Goal: Transaction & Acquisition: Book appointment/travel/reservation

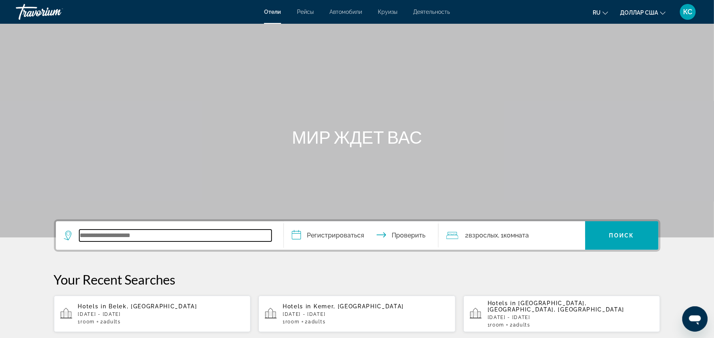
click at [119, 235] on input "Виджет поиска" at bounding box center [175, 236] width 192 height 12
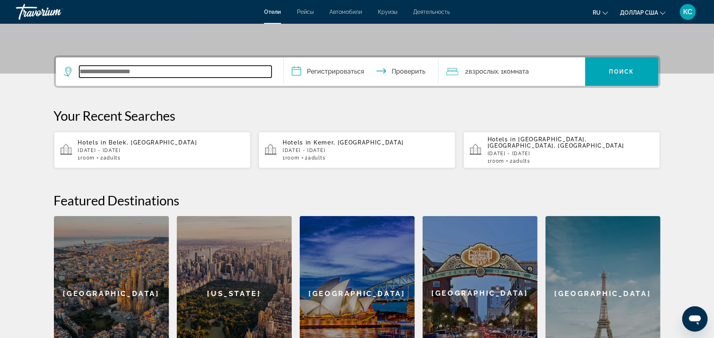
scroll to position [193, 0]
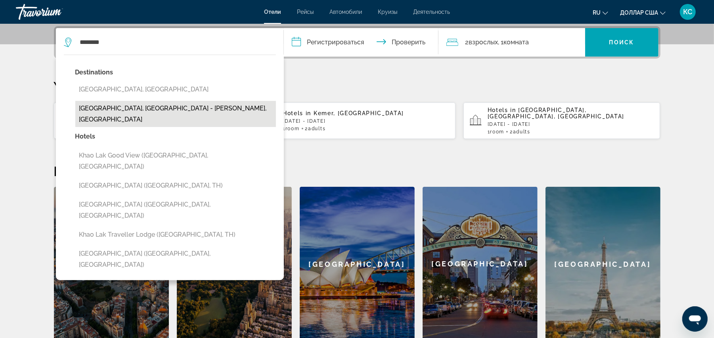
click at [177, 112] on button "[GEOGRAPHIC_DATA], [GEOGRAPHIC_DATA] - [PERSON_NAME], [GEOGRAPHIC_DATA]" at bounding box center [175, 114] width 200 height 26
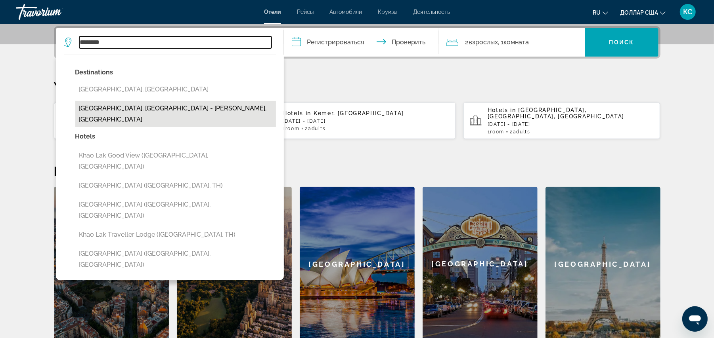
type input "**********"
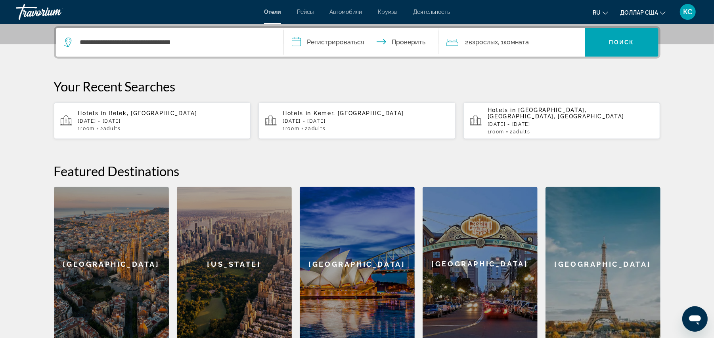
click at [301, 40] on input "**********" at bounding box center [363, 43] width 158 height 31
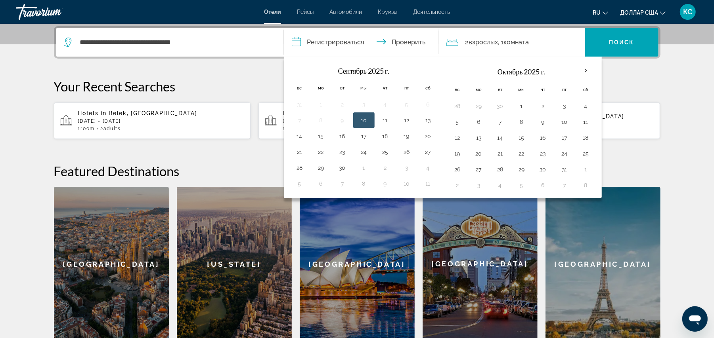
click at [363, 121] on button "10" at bounding box center [363, 120] width 13 height 11
click at [322, 137] on button "15" at bounding box center [321, 136] width 13 height 11
type input "**********"
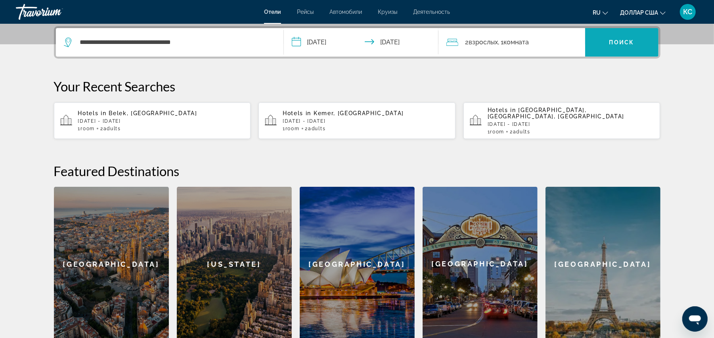
click at [606, 38] on span "Виджет поиска" at bounding box center [621, 42] width 73 height 19
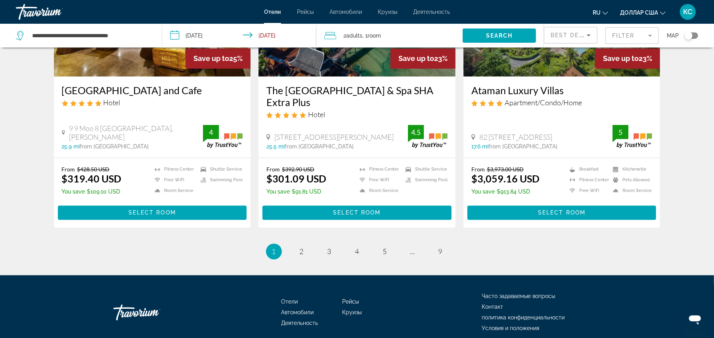
scroll to position [1032, 0]
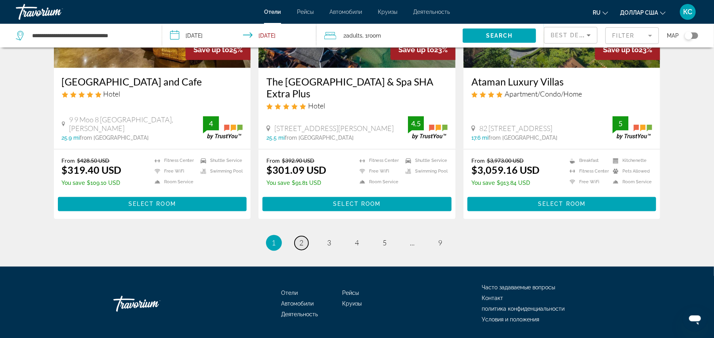
click at [300, 239] on span "2" at bounding box center [302, 243] width 4 height 9
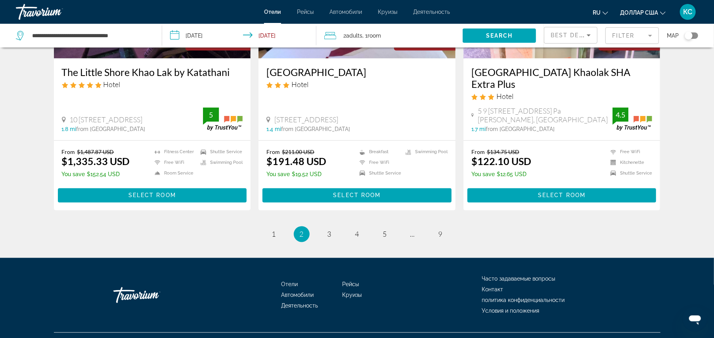
scroll to position [1030, 0]
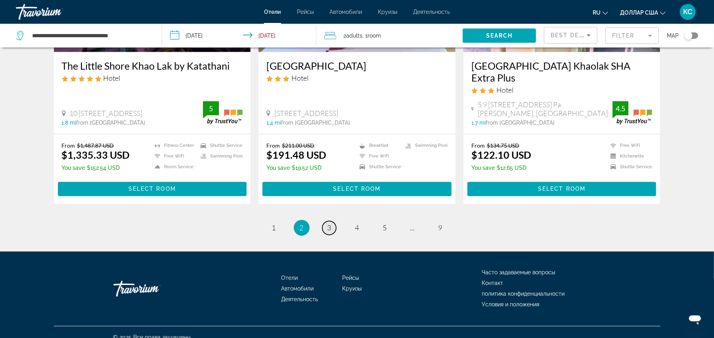
click at [327, 224] on span "3" at bounding box center [329, 228] width 4 height 9
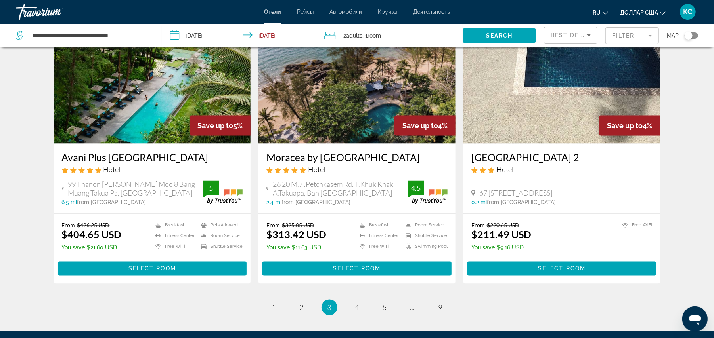
scroll to position [1021, 0]
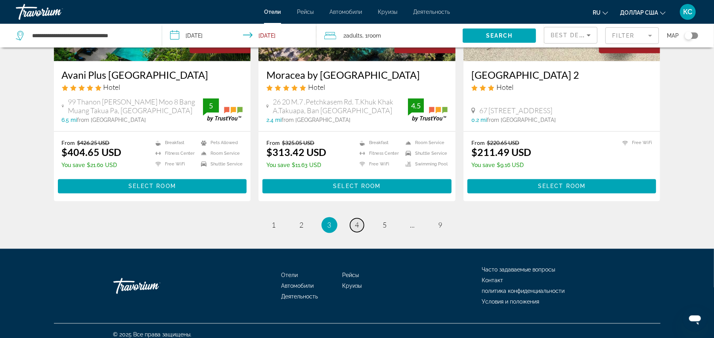
click at [357, 221] on span "4" at bounding box center [357, 225] width 4 height 9
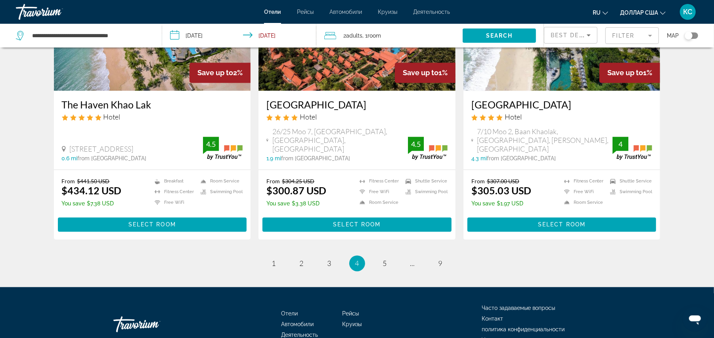
scroll to position [1032, 0]
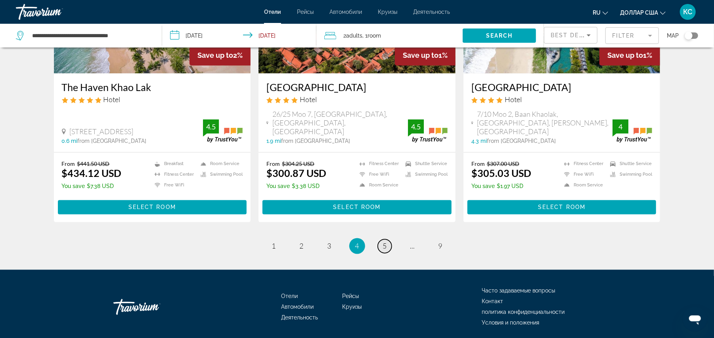
click at [384, 242] on span "5" at bounding box center [385, 246] width 4 height 9
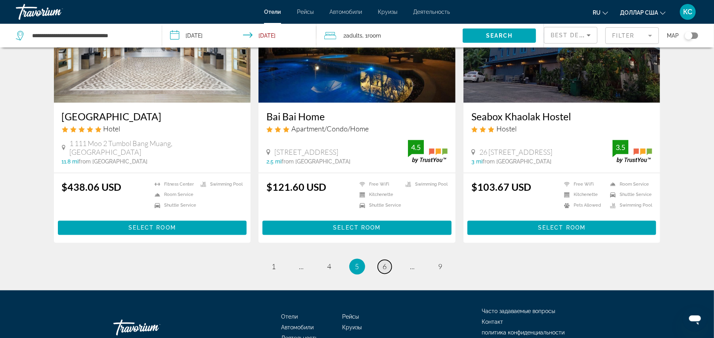
scroll to position [997, 0]
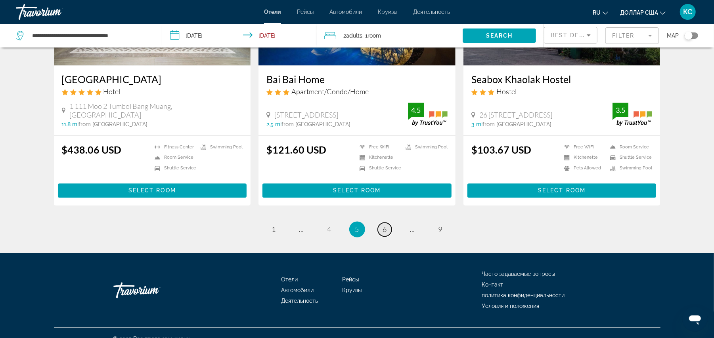
click at [384, 225] on span "6" at bounding box center [385, 229] width 4 height 9
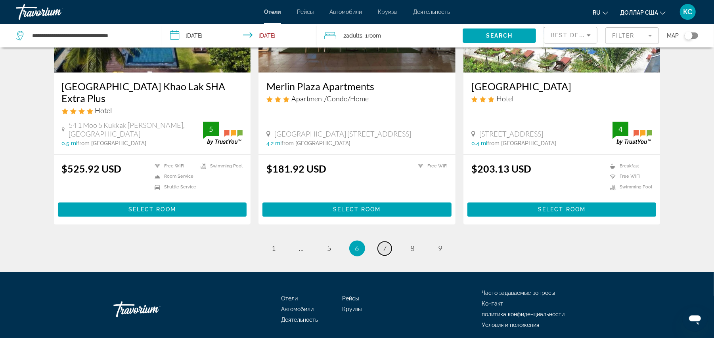
scroll to position [1018, 0]
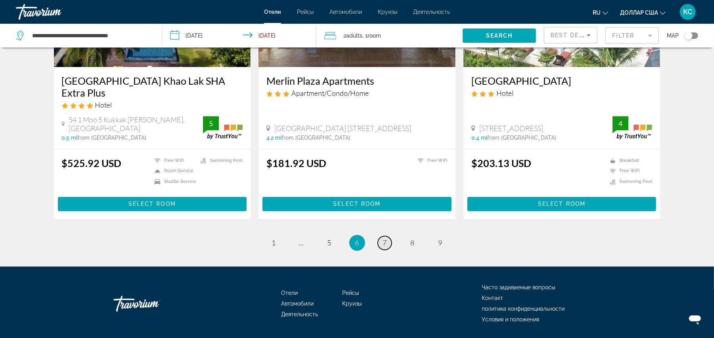
click at [384, 239] on span "7" at bounding box center [385, 243] width 4 height 9
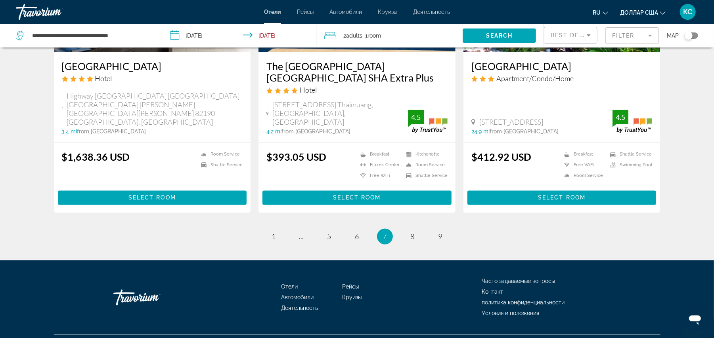
scroll to position [1012, 0]
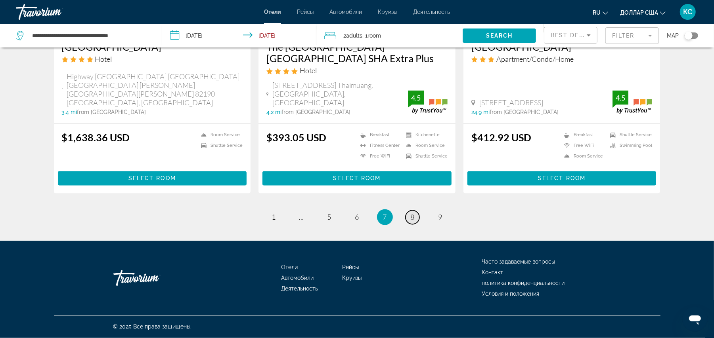
click at [411, 220] on span "8" at bounding box center [412, 217] width 4 height 9
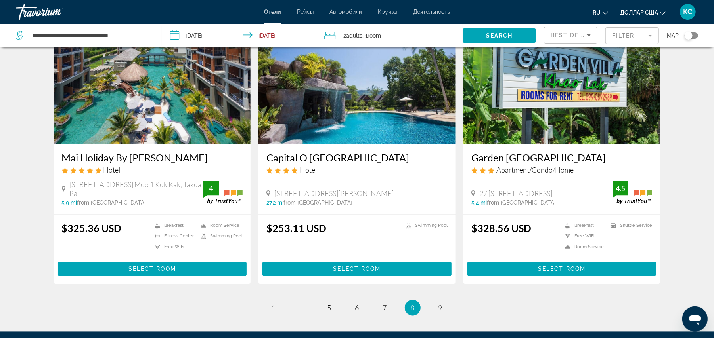
scroll to position [952, 0]
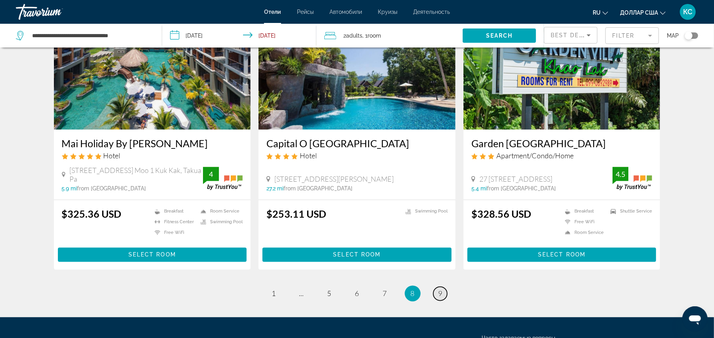
click at [439, 290] on span "9" at bounding box center [440, 294] width 4 height 9
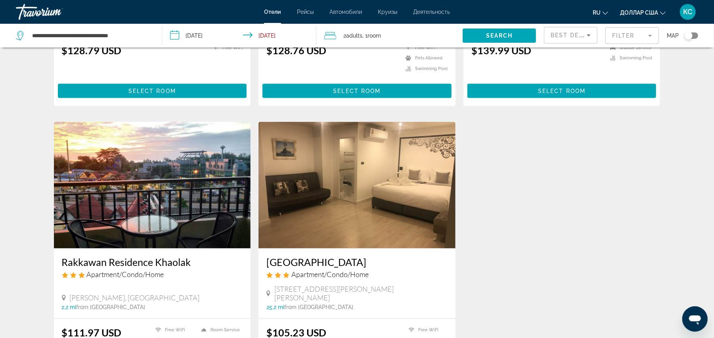
scroll to position [820, 0]
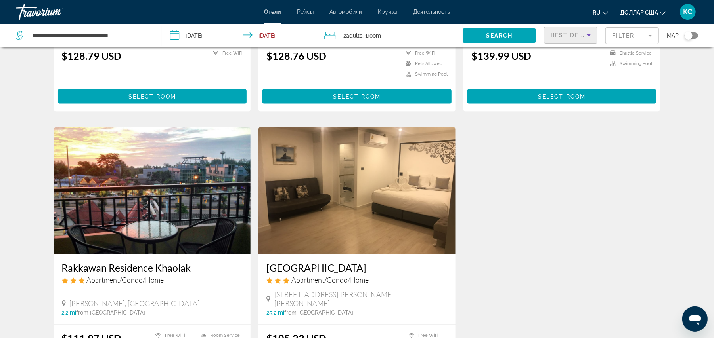
click at [559, 35] on span "Best Deals" at bounding box center [570, 35] width 41 height 6
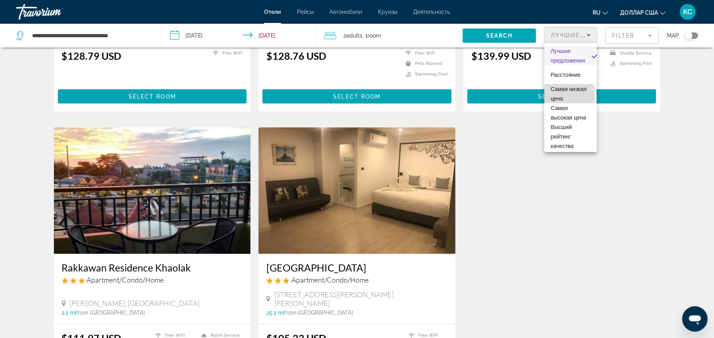
click at [564, 95] on font "Самая низкая цена" at bounding box center [568, 94] width 36 height 16
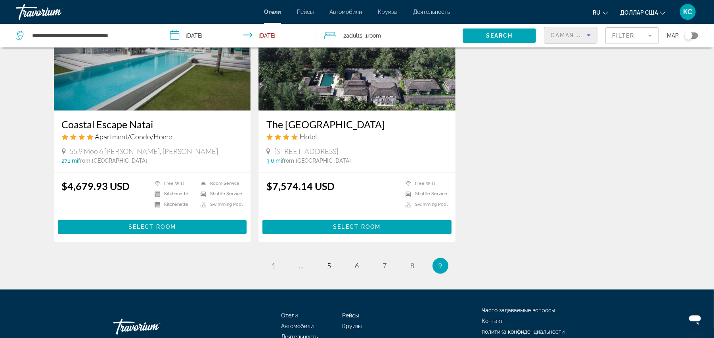
scroll to position [1012, 0]
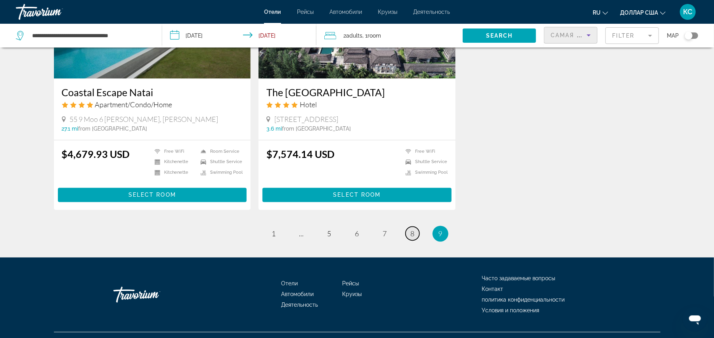
click at [414, 230] on span "8" at bounding box center [412, 234] width 4 height 9
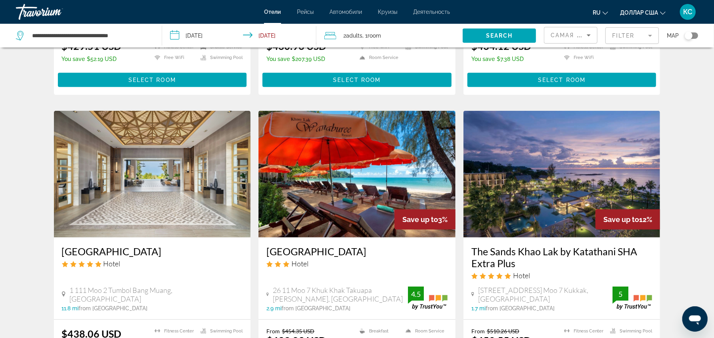
scroll to position [259, 0]
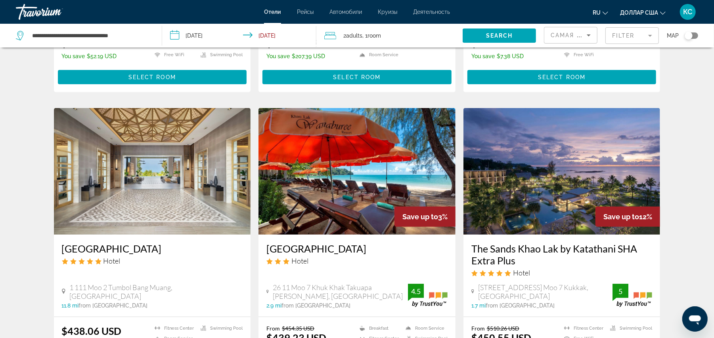
click at [82, 200] on img "Основное содержание" at bounding box center [152, 171] width 197 height 127
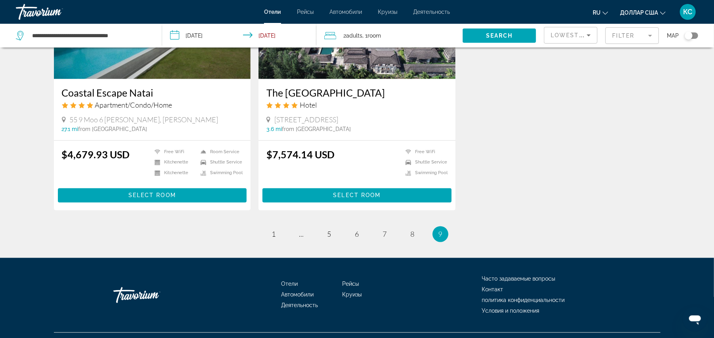
scroll to position [1012, 0]
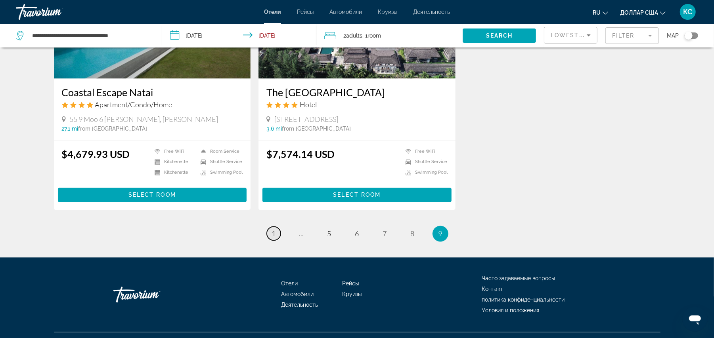
click at [273, 230] on span "1" at bounding box center [274, 234] width 4 height 9
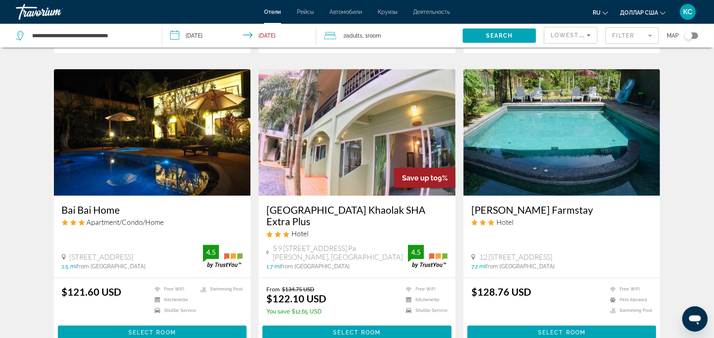
scroll to position [963, 0]
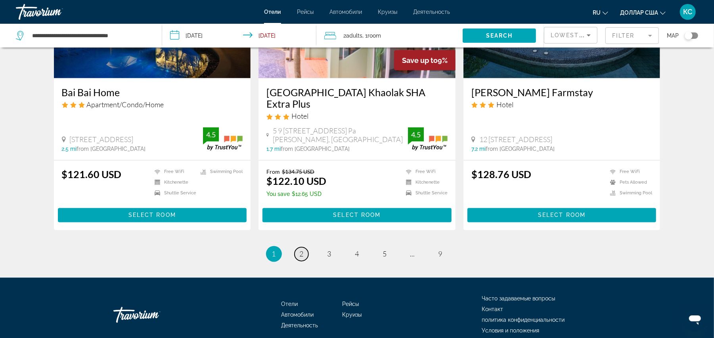
click at [300, 255] on span "2" at bounding box center [302, 254] width 4 height 9
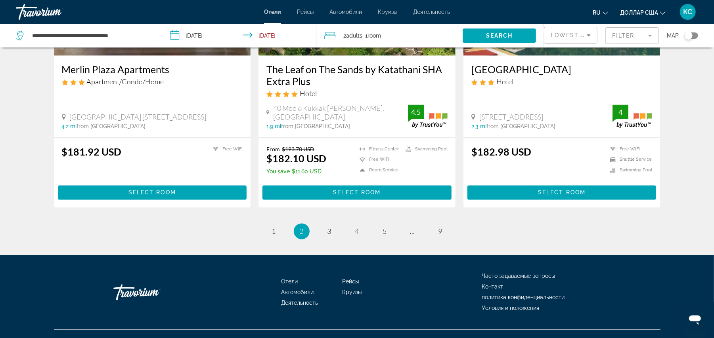
scroll to position [1017, 0]
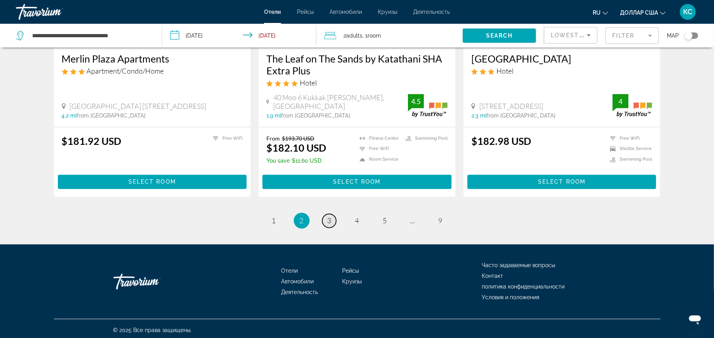
click at [330, 218] on span "3" at bounding box center [329, 221] width 4 height 9
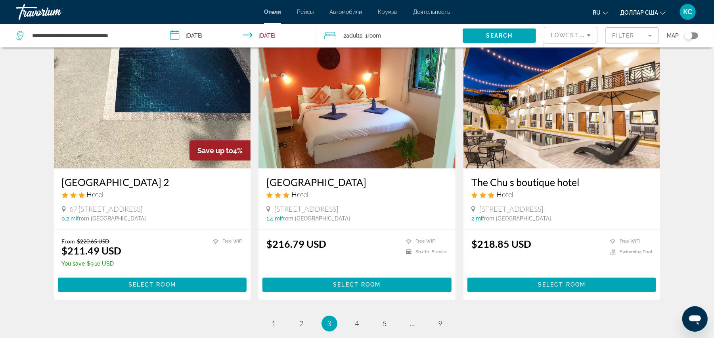
scroll to position [918, 0]
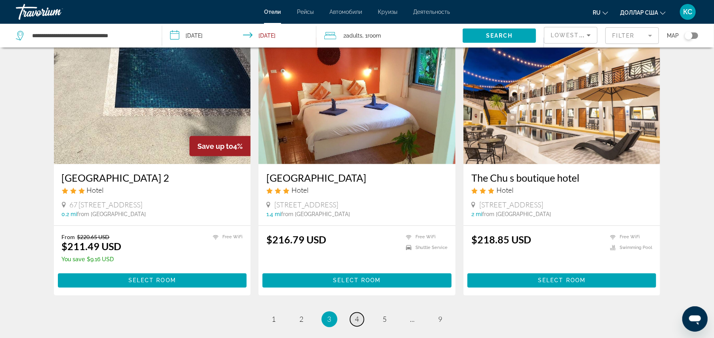
click at [355, 315] on span "4" at bounding box center [357, 319] width 4 height 9
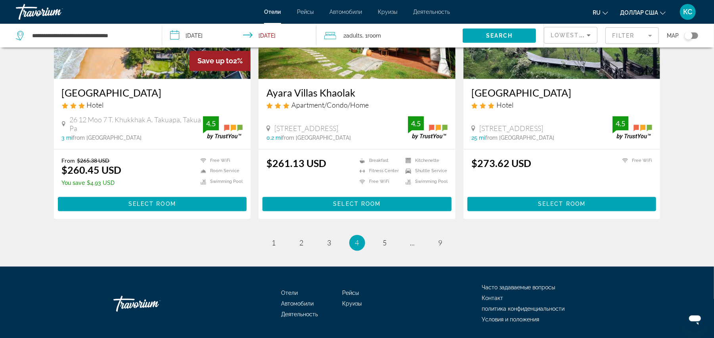
scroll to position [1018, 0]
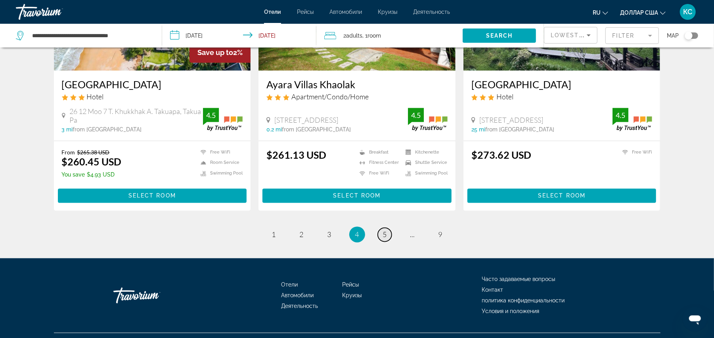
click at [385, 231] on span "5" at bounding box center [385, 235] width 4 height 9
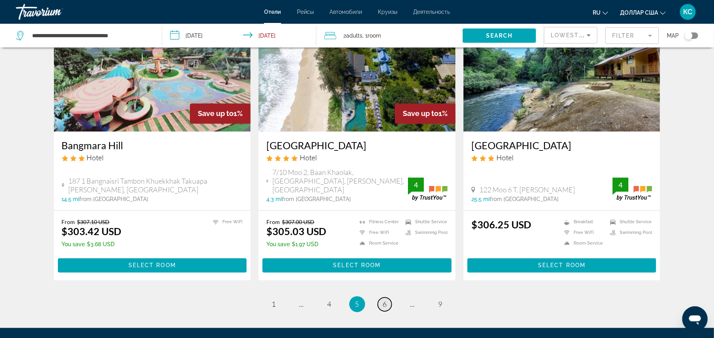
scroll to position [963, 0]
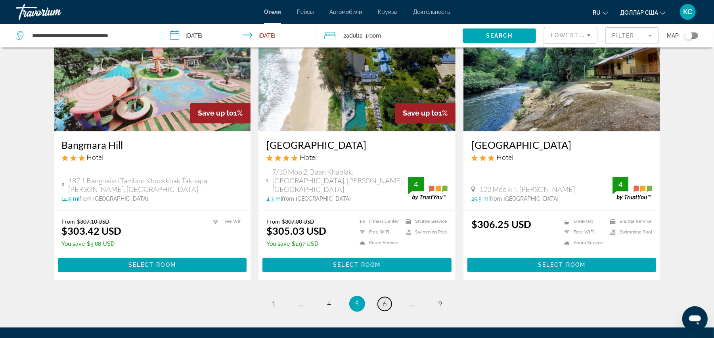
click at [385, 300] on span "6" at bounding box center [385, 304] width 4 height 9
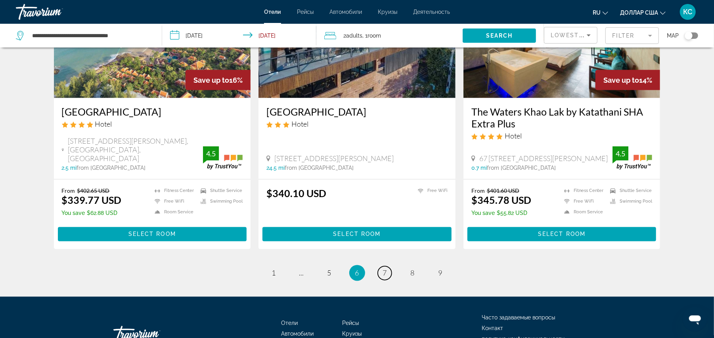
scroll to position [977, 0]
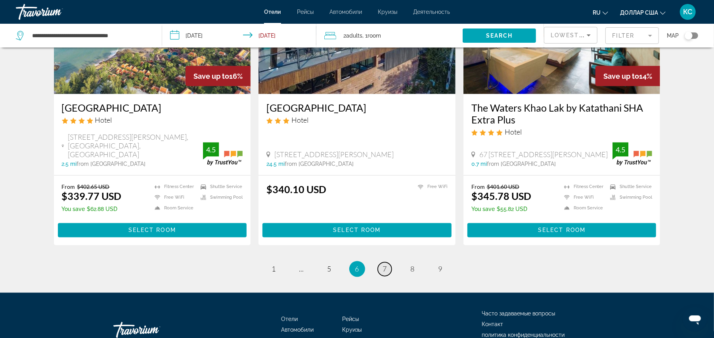
click at [385, 265] on span "7" at bounding box center [385, 269] width 4 height 9
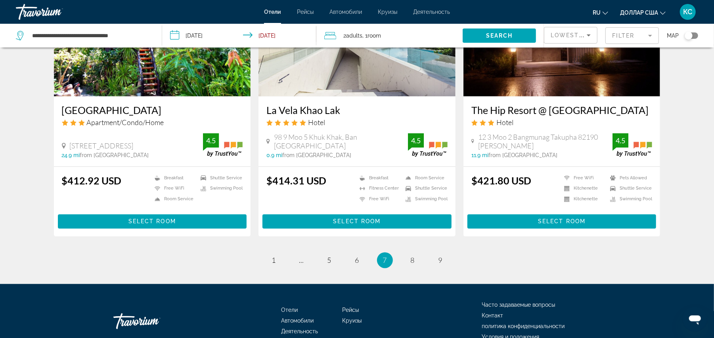
scroll to position [998, 0]
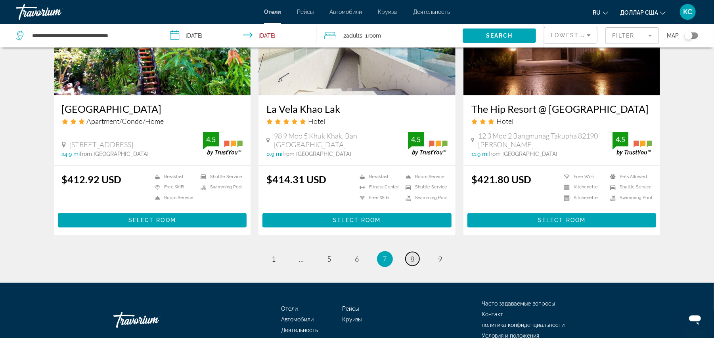
click at [411, 255] on span "8" at bounding box center [412, 259] width 4 height 9
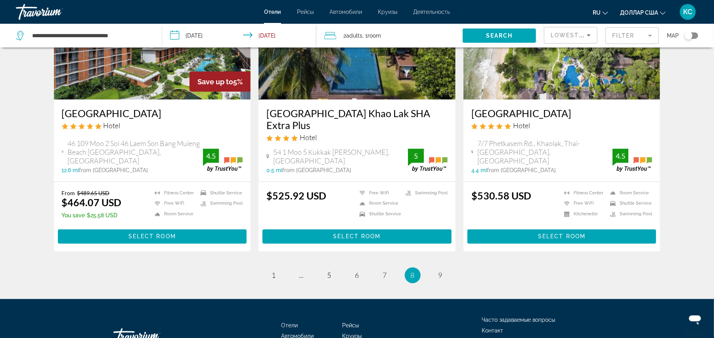
scroll to position [972, 0]
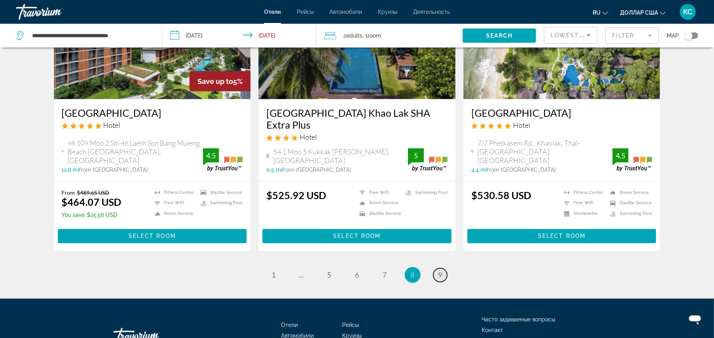
click at [438, 271] on span "9" at bounding box center [440, 275] width 4 height 9
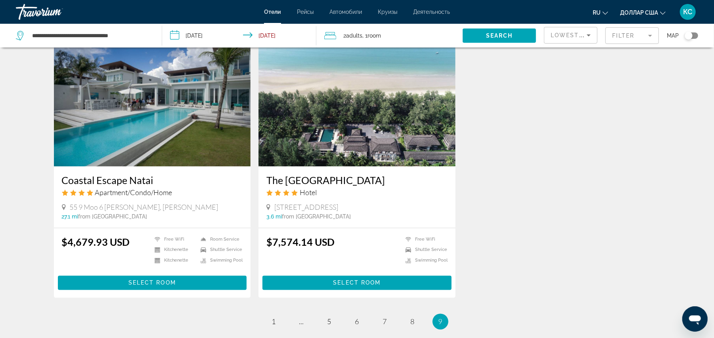
scroll to position [972, 0]
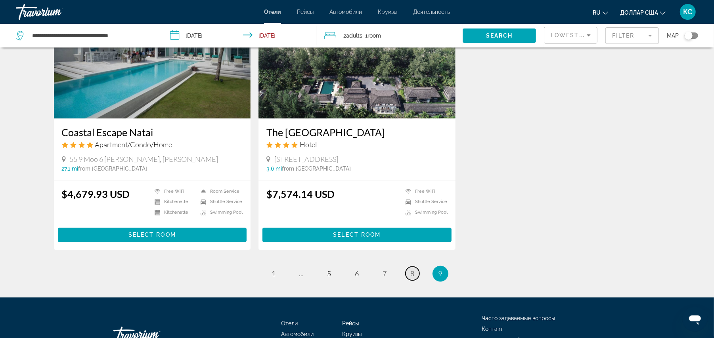
click at [414, 270] on span "8" at bounding box center [412, 274] width 4 height 9
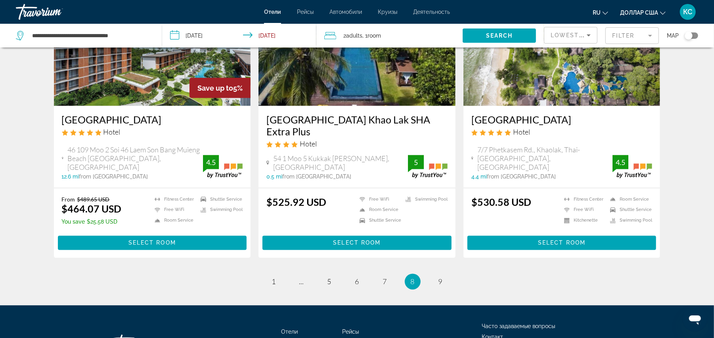
scroll to position [1021, 0]
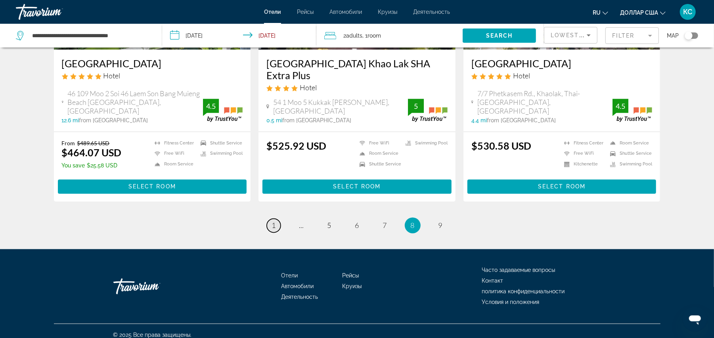
click at [273, 221] on span "1" at bounding box center [274, 225] width 4 height 9
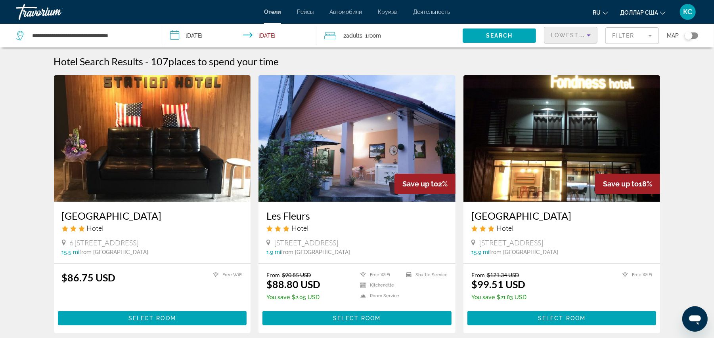
click at [558, 37] on span "Lowest Price" at bounding box center [575, 35] width 51 height 6
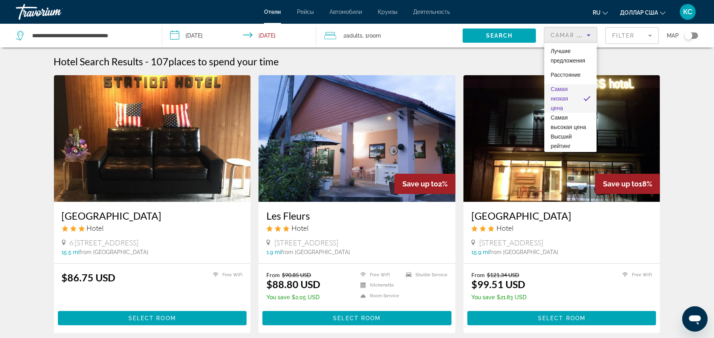
click at [607, 36] on div at bounding box center [357, 169] width 714 height 338
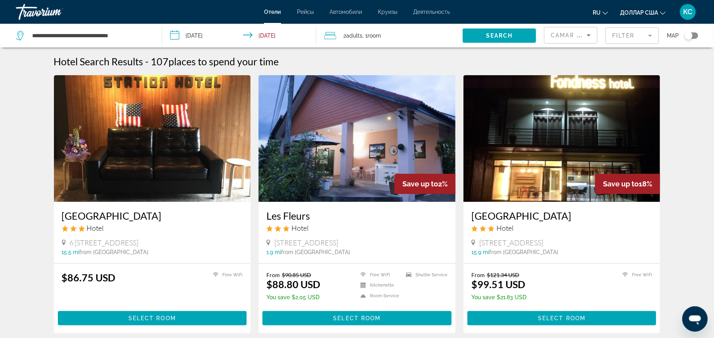
click at [621, 32] on mat-form-field "Filter" at bounding box center [631, 35] width 53 height 17
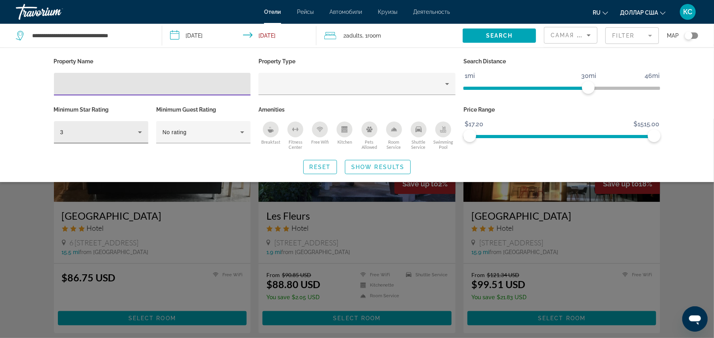
click at [121, 134] on div "3" at bounding box center [99, 133] width 78 height 10
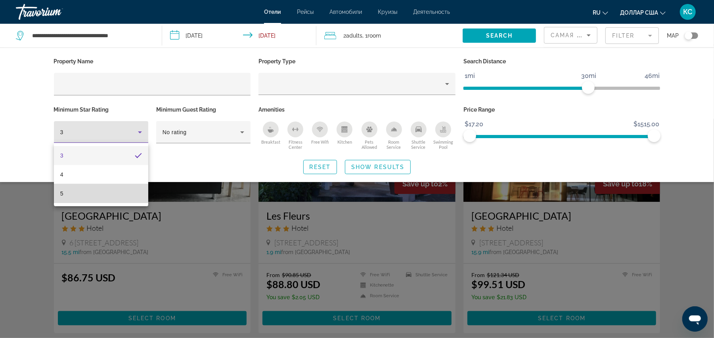
click at [95, 191] on mat-option "5" at bounding box center [101, 193] width 94 height 19
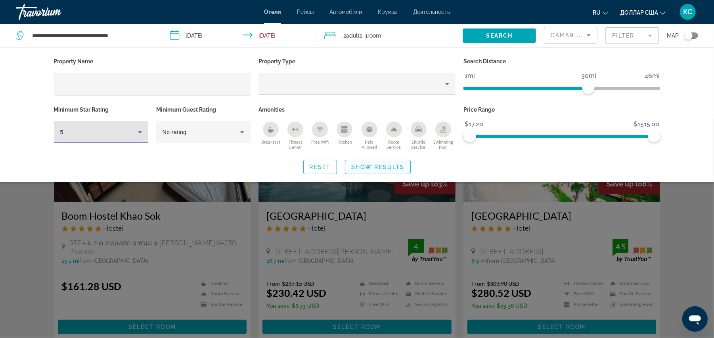
click at [379, 162] on span "Search widget" at bounding box center [377, 167] width 65 height 19
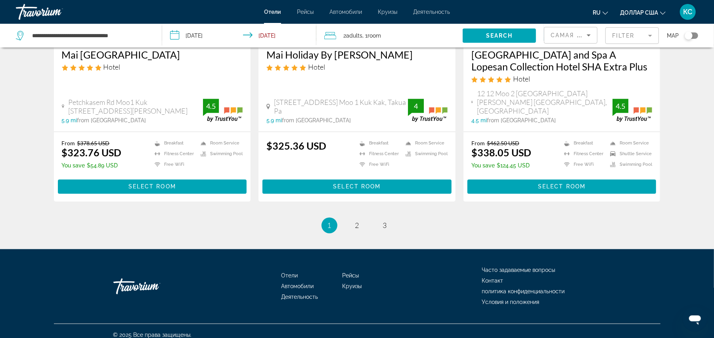
scroll to position [1021, 0]
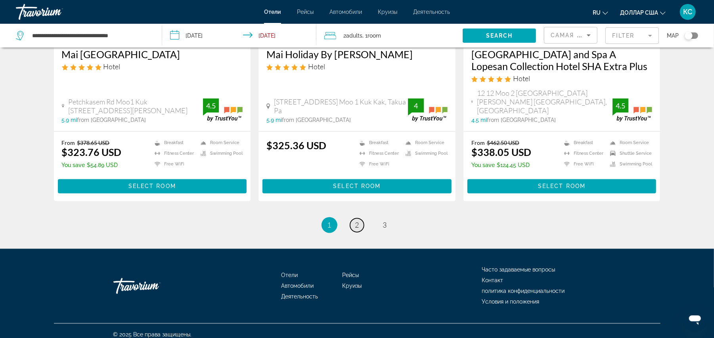
click at [357, 221] on span "2" at bounding box center [357, 225] width 4 height 9
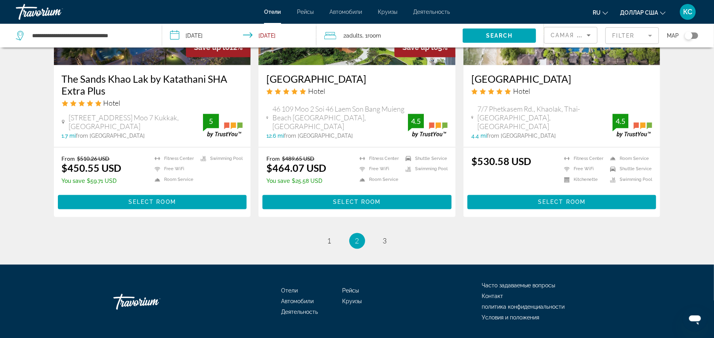
scroll to position [1009, 0]
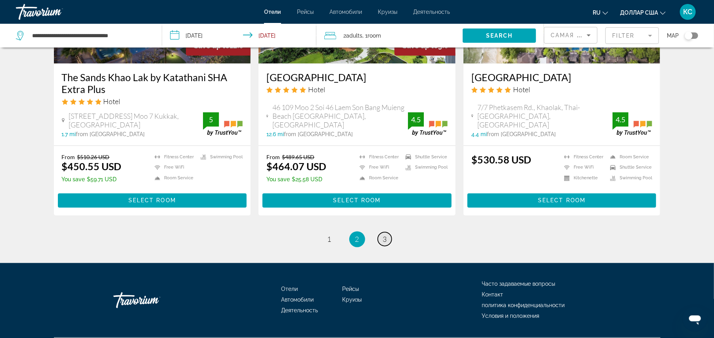
click at [384, 235] on span "3" at bounding box center [385, 239] width 4 height 9
